Goal: Task Accomplishment & Management: Manage account settings

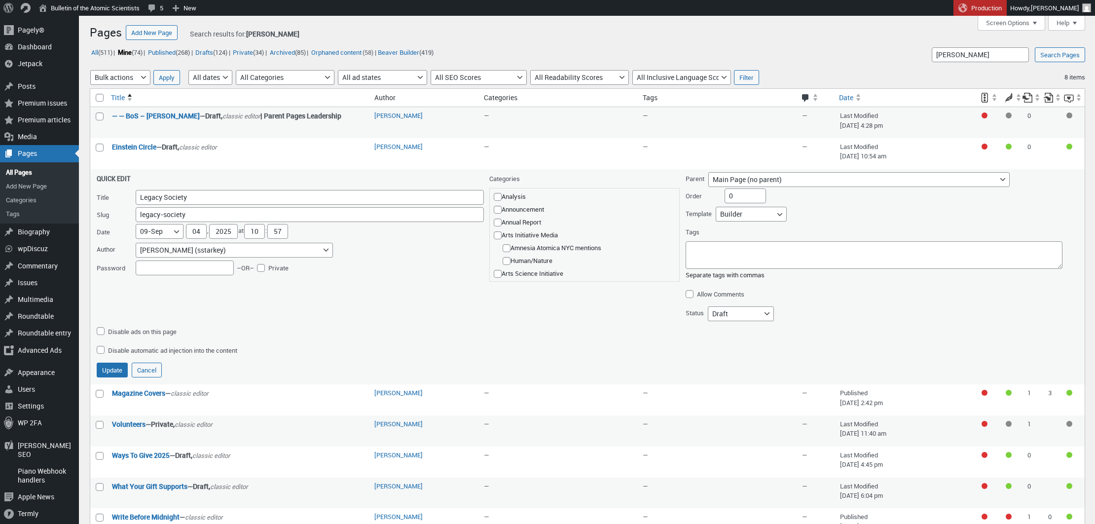
select select "09"
select select "views/template-custom.blade.php"
select select "draft"
click at [113, 366] on button "Update" at bounding box center [112, 370] width 31 height 15
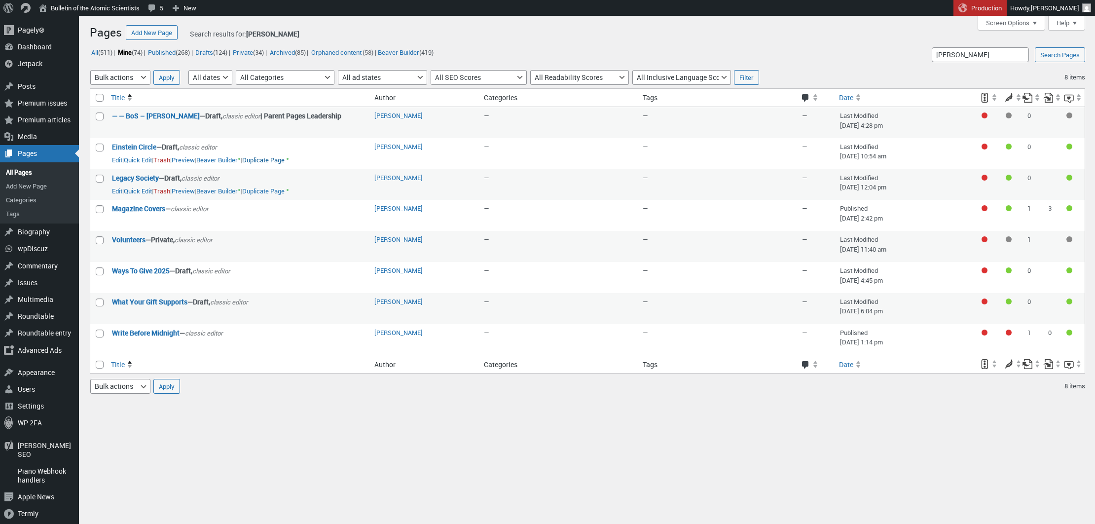
click at [285, 156] on link "Duplicate Page" at bounding box center [263, 160] width 42 height 10
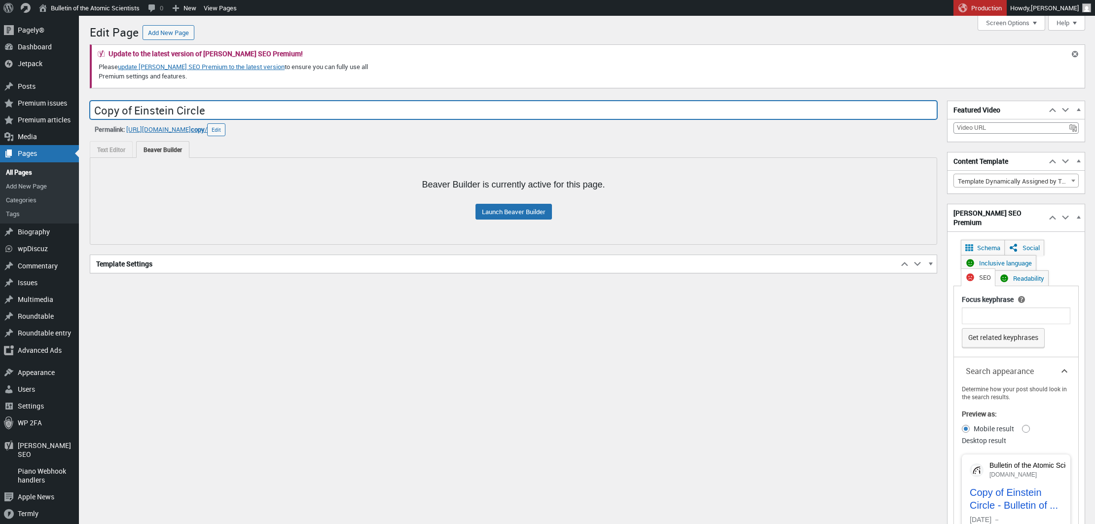
click at [297, 111] on input "Copy of Einstein Circle" at bounding box center [514, 110] width 848 height 19
click at [129, 112] on input "Donor Advised Fund" at bounding box center [514, 110] width 848 height 19
click at [152, 116] on input "Donor-Advised Fund" at bounding box center [514, 110] width 848 height 19
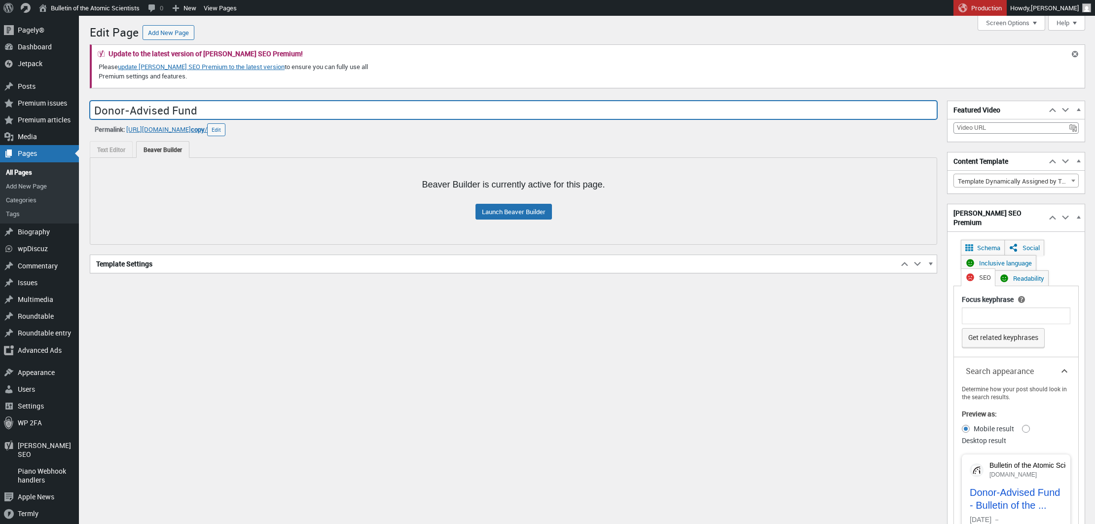
click at [152, 116] on input "Donor-Advised Fund" at bounding box center [514, 110] width 848 height 19
type input "Donor-Advised Fund"
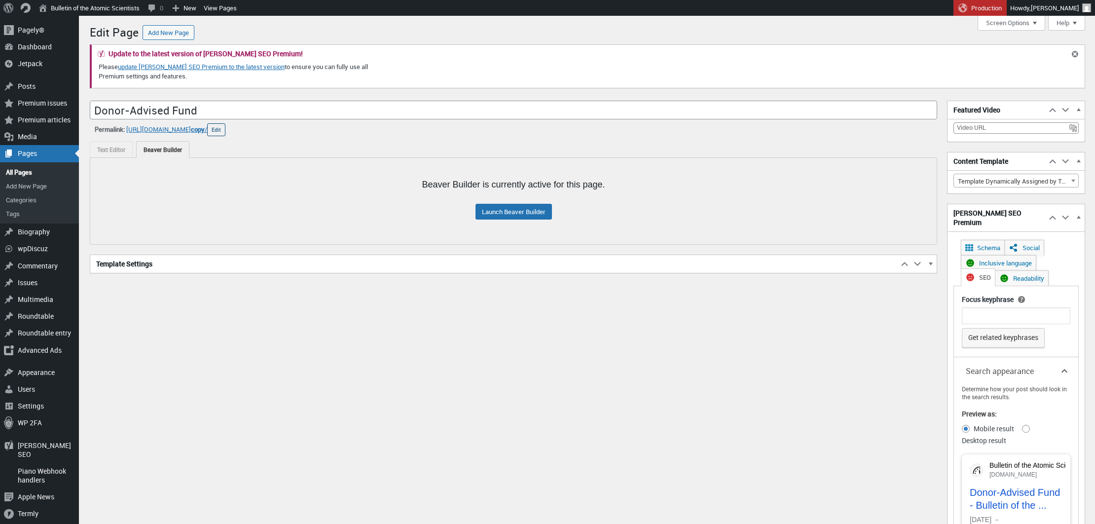
click at [226, 127] on button "Edit" at bounding box center [216, 129] width 18 height 13
type input "Donor-Advised Fund"
click at [312, 128] on button "OK" at bounding box center [304, 129] width 16 height 13
click at [501, 212] on link "Launch Beaver Builder" at bounding box center [514, 212] width 76 height 16
